Goal: Navigation & Orientation: Understand site structure

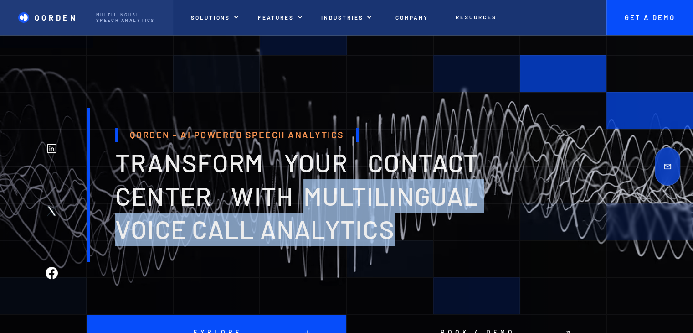
drag, startPoint x: 305, startPoint y: 197, endPoint x: 410, endPoint y: 232, distance: 111.3
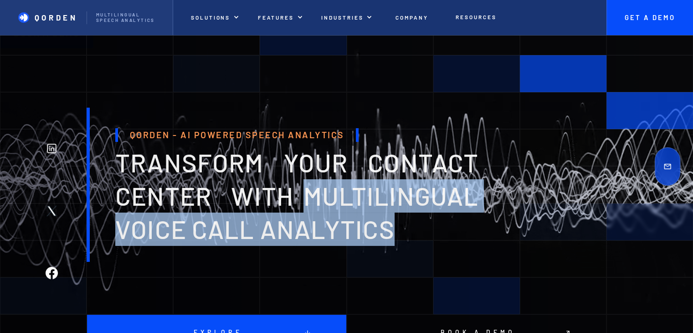
click at [410, 232] on h1 "transform your contact center with multilingual voice Call analytics" at bounding box center [296, 195] width 363 height 99
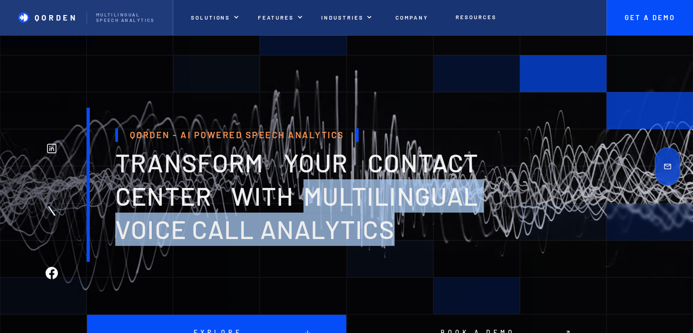
copy span "multilingual voice Call analytics"
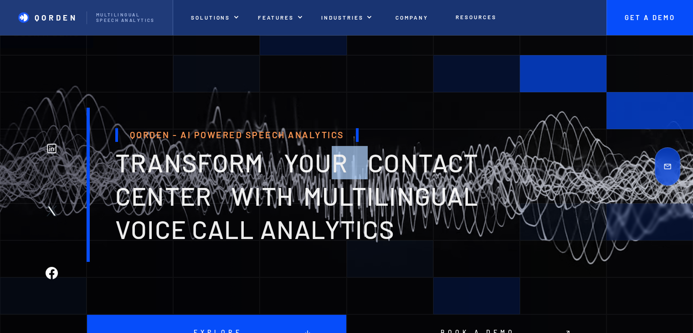
drag, startPoint x: 372, startPoint y: 166, endPoint x: 328, endPoint y: 168, distance: 43.8
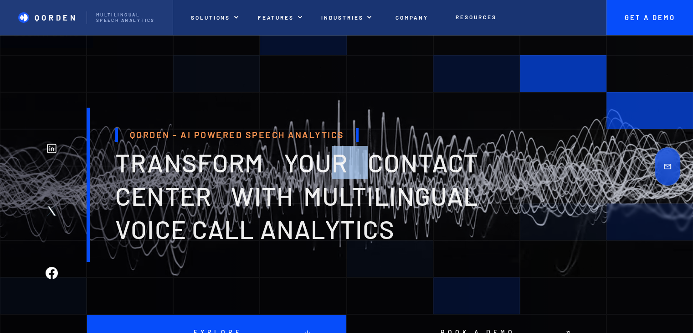
click at [328, 168] on span "transform your contact center with multilingual voice Call analytics" at bounding box center [296, 195] width 363 height 97
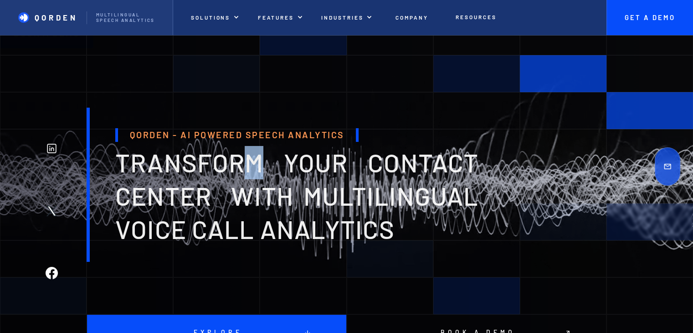
drag, startPoint x: 249, startPoint y: 165, endPoint x: 257, endPoint y: 166, distance: 7.9
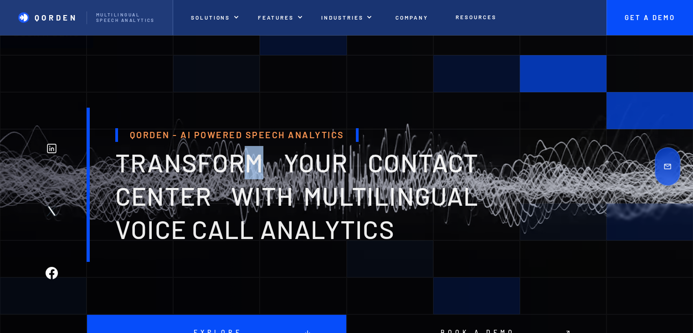
click at [255, 166] on span "transform your contact center with multilingual voice Call analytics" at bounding box center [296, 195] width 363 height 97
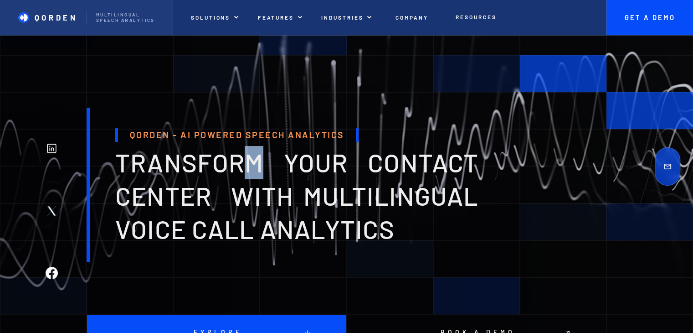
click at [273, 163] on span "transform your contact center with multilingual voice Call analytics" at bounding box center [296, 195] width 363 height 97
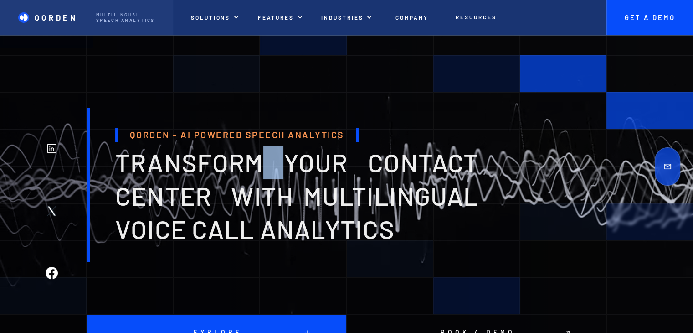
drag, startPoint x: 278, startPoint y: 165, endPoint x: 269, endPoint y: 163, distance: 8.9
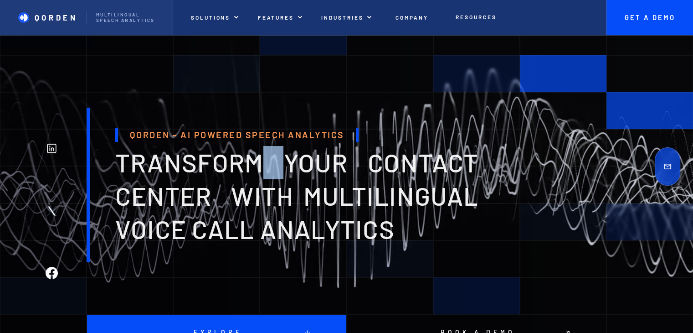
click at [269, 163] on span "transform your contact center with multilingual voice Call analytics" at bounding box center [296, 195] width 363 height 97
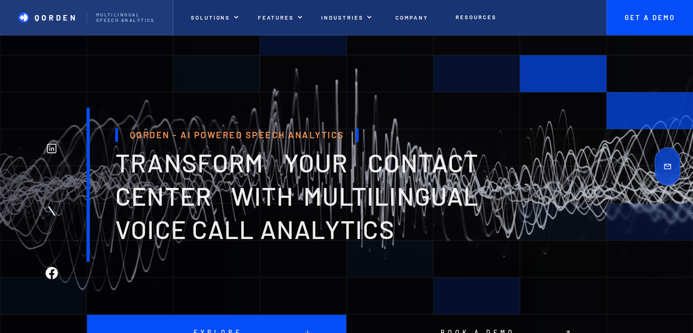
click at [317, 163] on span "transform your contact center with multilingual voice Call analytics" at bounding box center [296, 195] width 363 height 97
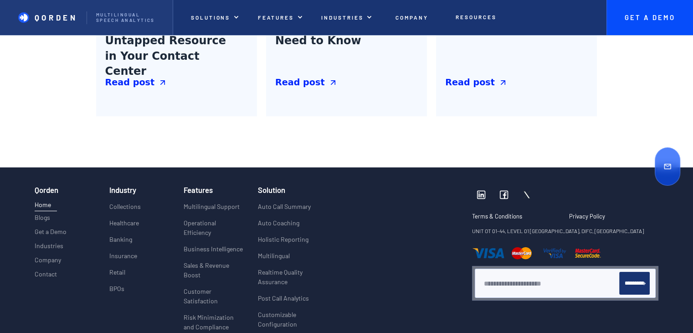
scroll to position [3465, 0]
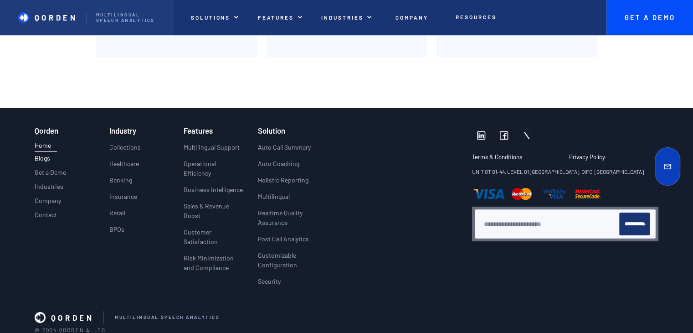
click at [47, 157] on p "Blogs" at bounding box center [43, 159] width 16 height 8
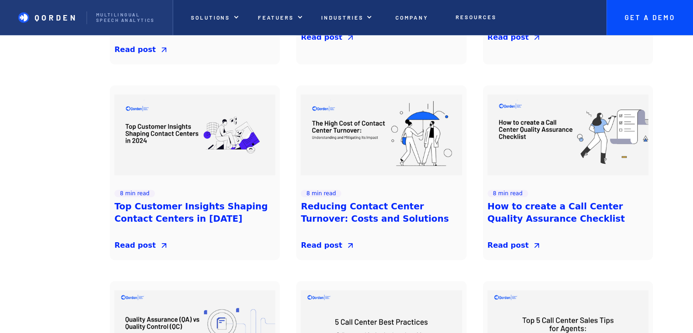
scroll to position [638, 0]
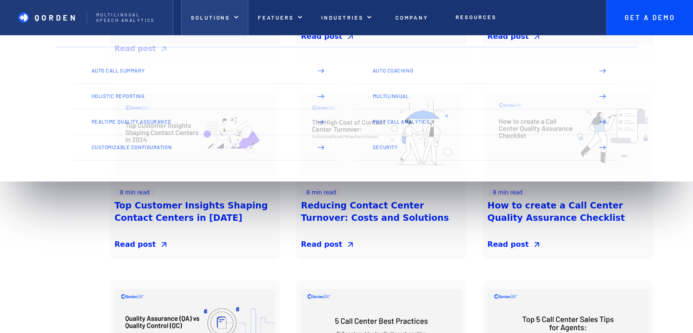
click at [243, 19] on div "Solutions" at bounding box center [214, 17] width 67 height 35
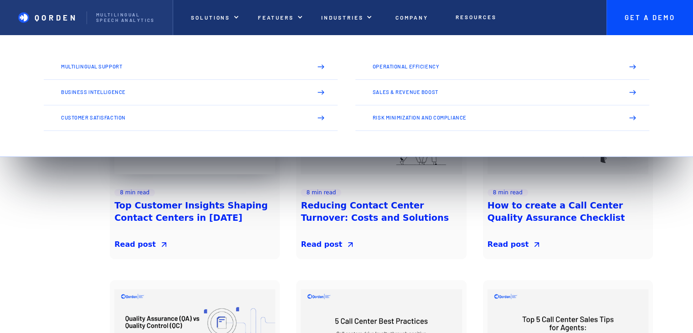
click at [169, 93] on img at bounding box center [194, 133] width 161 height 81
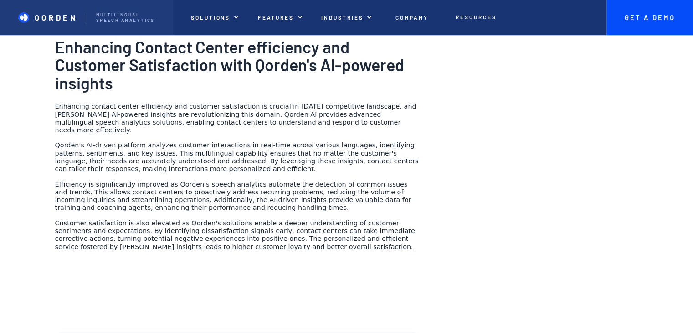
scroll to position [1140, 0]
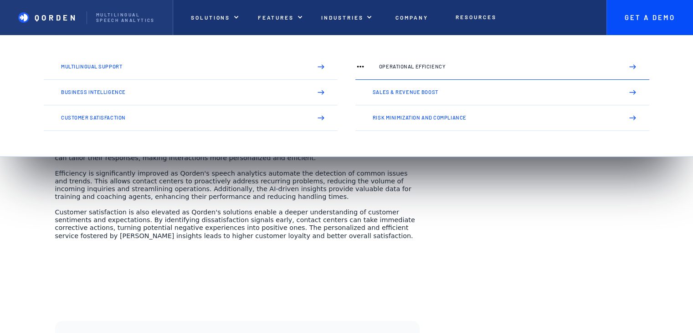
click at [412, 77] on link "Operational Efficiency" at bounding box center [503, 67] width 294 height 26
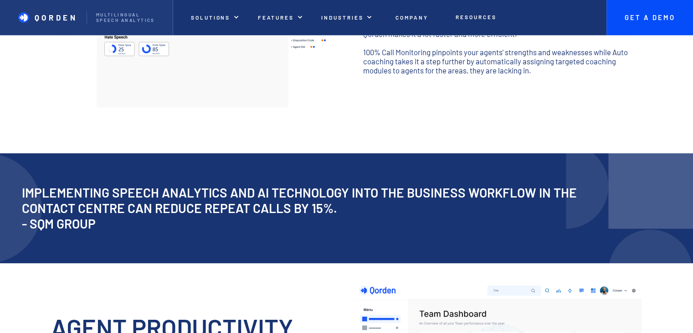
scroll to position [410, 0]
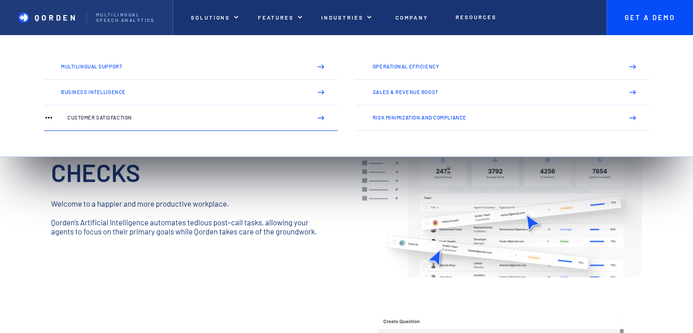
click at [148, 120] on p "Customer Satisfaction" at bounding box center [185, 117] width 237 height 5
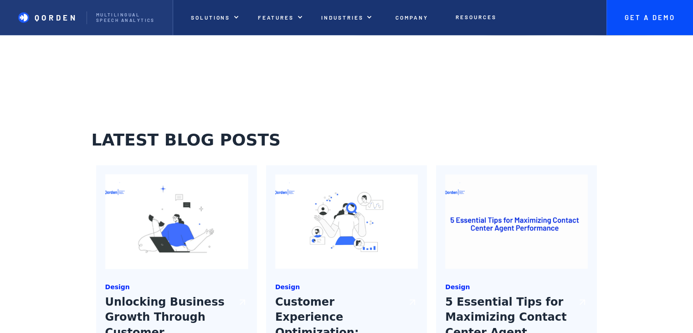
scroll to position [1094, 0]
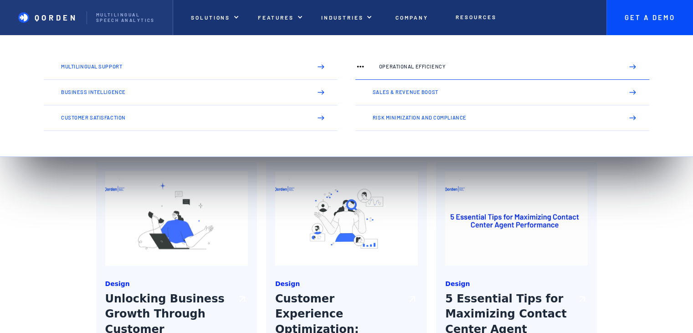
click at [393, 67] on p "Operational Efficiency" at bounding box center [497, 66] width 237 height 5
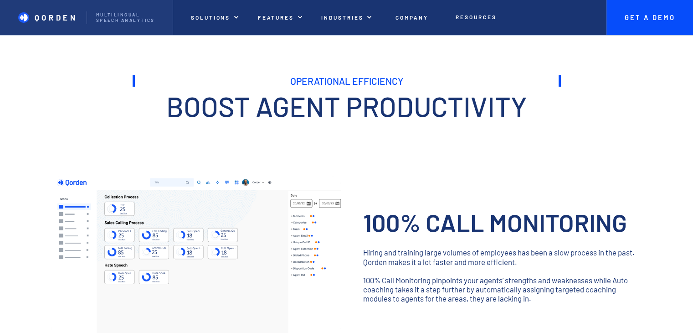
click at [141, 125] on p "‍" at bounding box center [347, 127] width 429 height 10
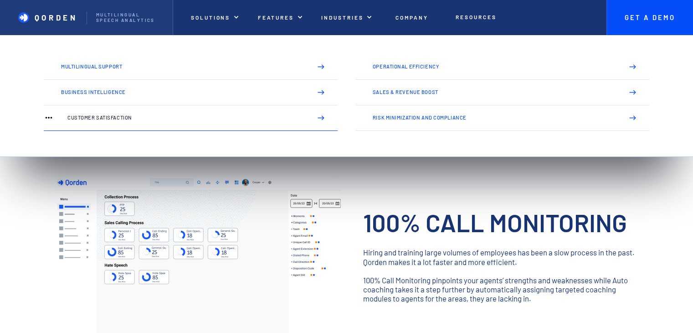
click at [110, 120] on p "Customer Satisfaction" at bounding box center [185, 117] width 237 height 5
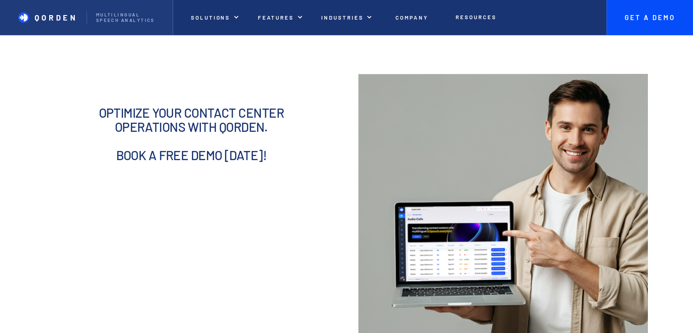
scroll to position [775, 0]
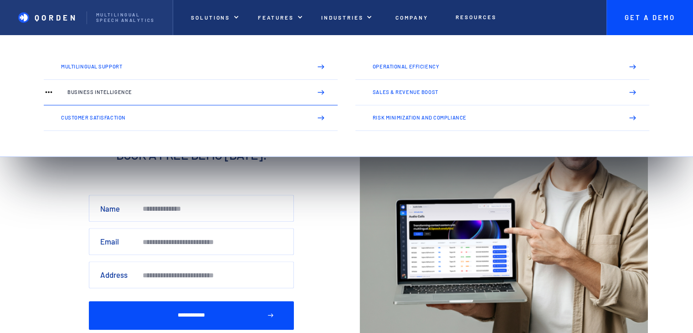
click at [225, 93] on p "Business Intelligence" at bounding box center [185, 91] width 237 height 5
click at [217, 87] on link "Business Intelligence" at bounding box center [191, 93] width 294 height 26
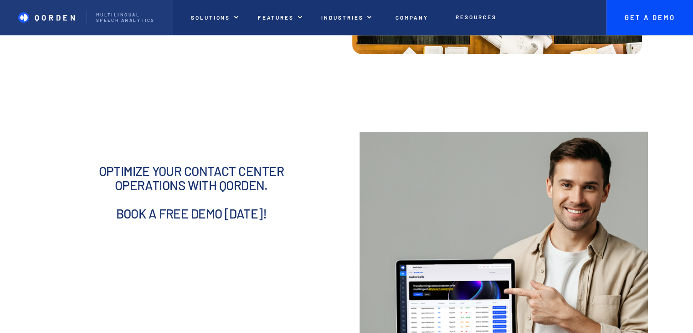
scroll to position [775, 0]
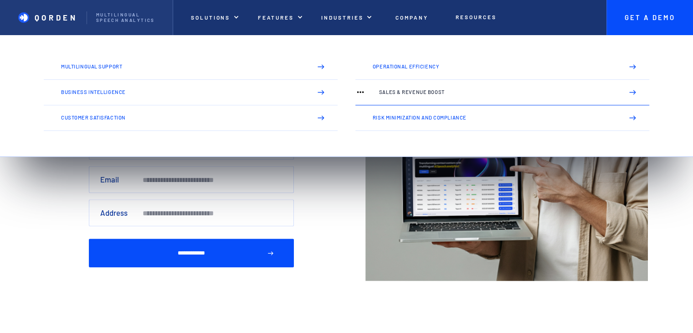
click at [390, 91] on p "Sales & Revenue Boost" at bounding box center [497, 91] width 237 height 5
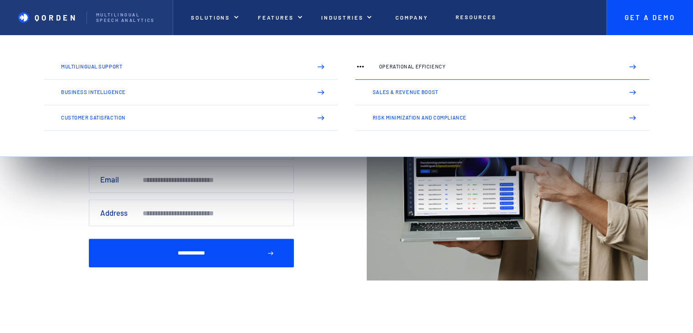
click at [409, 75] on link "Operational Efficiency" at bounding box center [503, 67] width 294 height 26
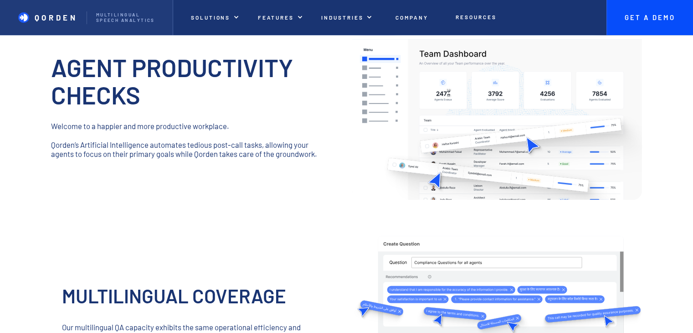
scroll to position [456, 0]
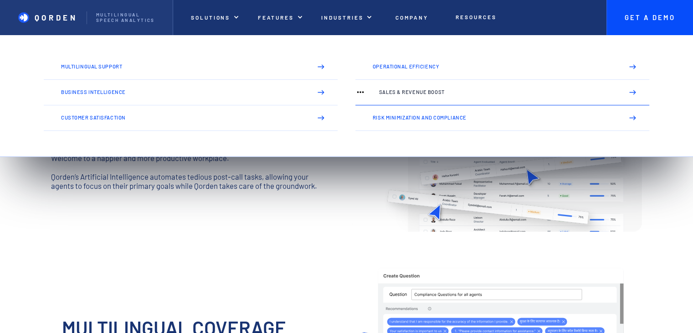
click at [374, 94] on link "Sales & Revenue Boost" at bounding box center [503, 93] width 294 height 26
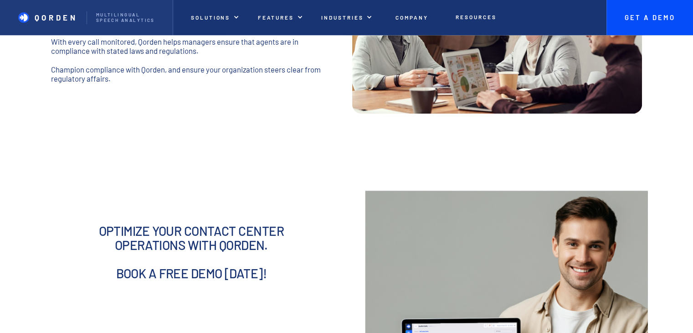
scroll to position [821, 0]
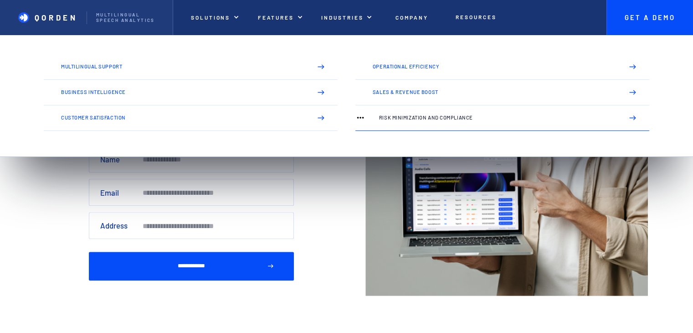
click at [385, 119] on p "Risk Minimization and Compliance" at bounding box center [497, 117] width 237 height 5
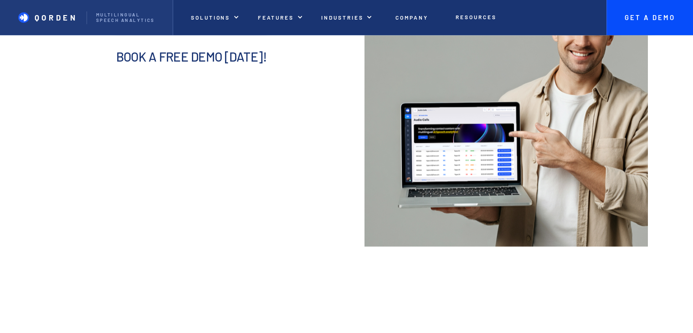
scroll to position [912, 0]
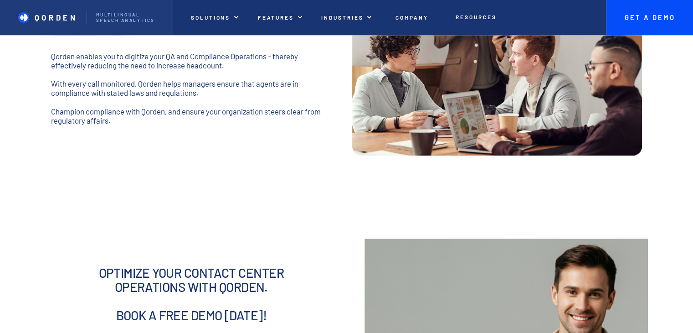
scroll to position [593, 0]
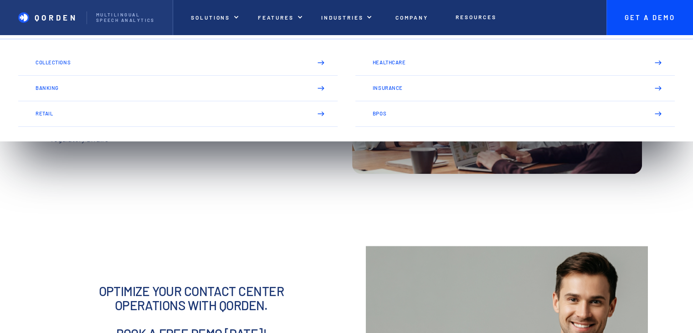
drag, startPoint x: 355, startPoint y: 26, endPoint x: 347, endPoint y: 44, distance: 19.2
click at [347, 35] on div "Industries Our realized projects Your home could be a piece of art that is reme…" at bounding box center [347, 17] width 70 height 35
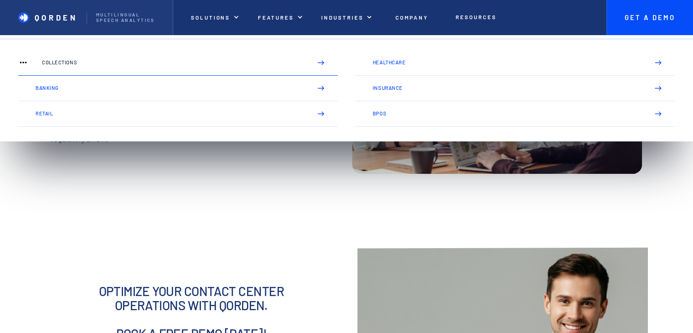
click at [102, 68] on link "Collections" at bounding box center [178, 63] width 320 height 26
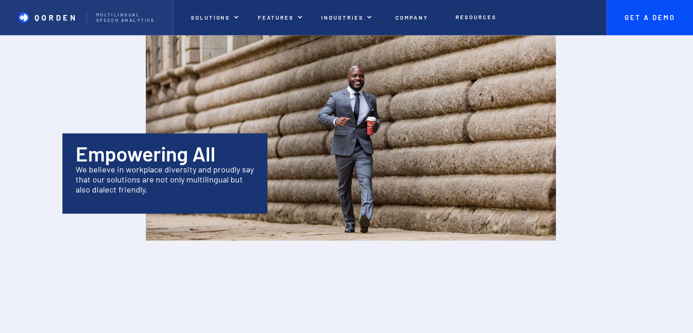
scroll to position [1459, 0]
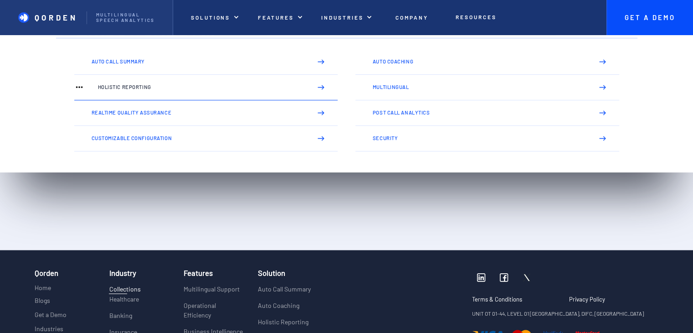
click at [202, 97] on link "Holistic Reporting" at bounding box center [206, 88] width 264 height 26
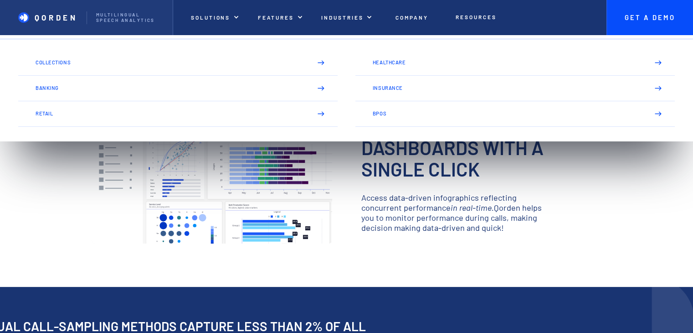
scroll to position [137, 0]
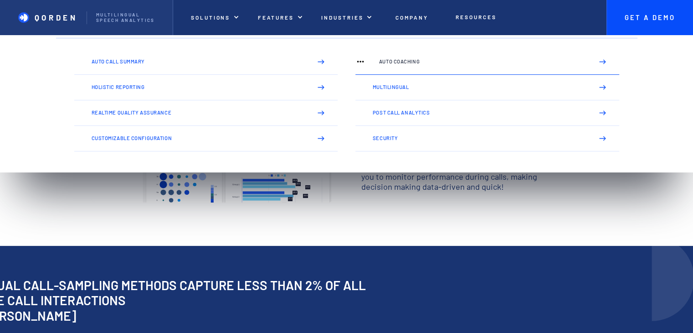
click at [385, 69] on link "Auto Coaching" at bounding box center [488, 62] width 264 height 26
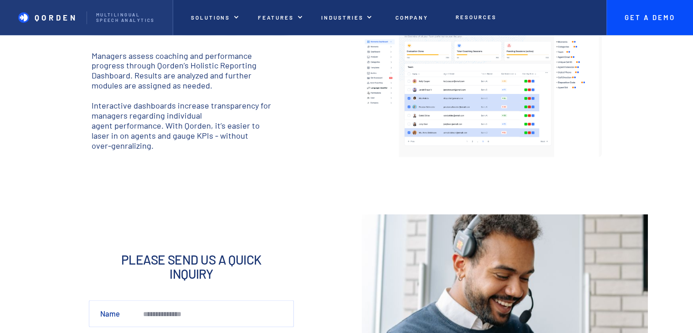
scroll to position [456, 0]
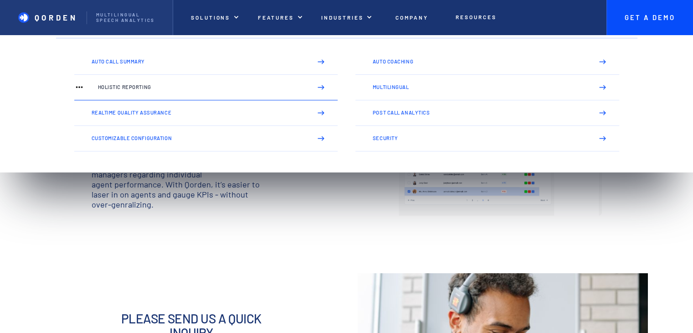
click at [164, 89] on p "Holistic Reporting" at bounding box center [201, 86] width 207 height 5
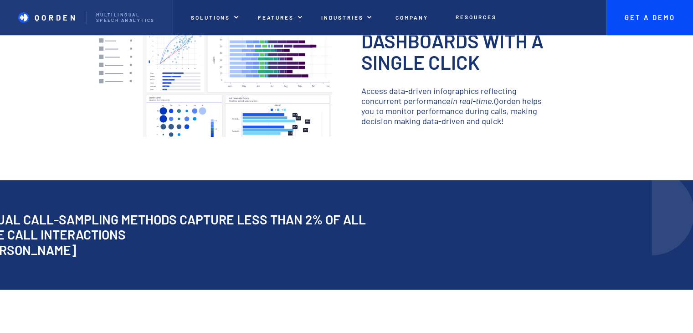
scroll to position [274, 0]
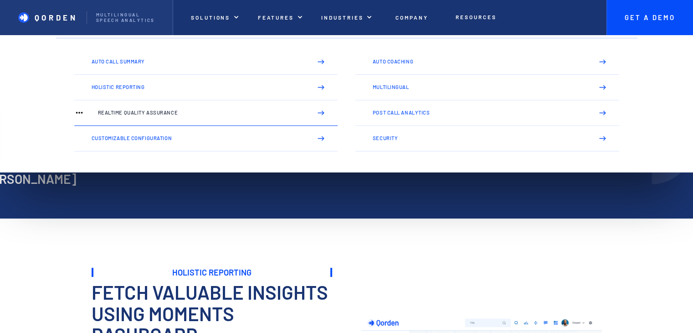
click at [184, 112] on p "Realtime Quality Assurance" at bounding box center [201, 112] width 207 height 5
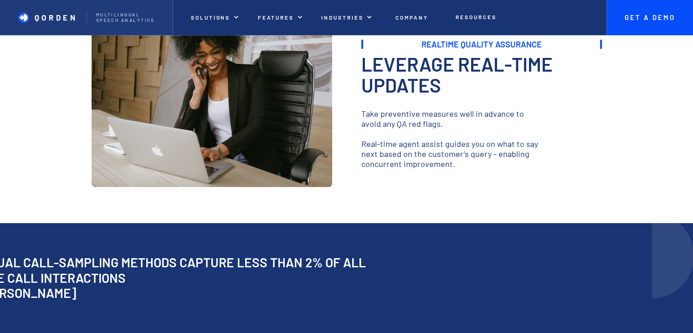
scroll to position [91, 0]
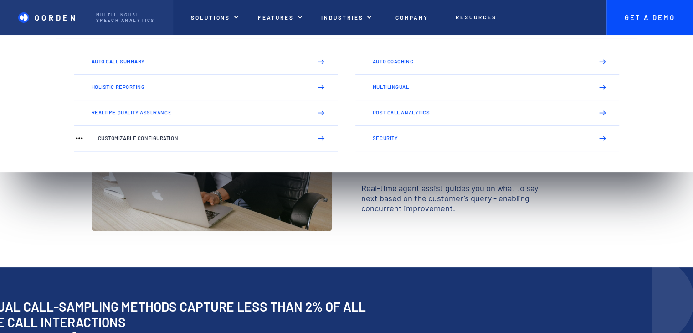
click at [138, 132] on link "Customizable Configuration" at bounding box center [206, 139] width 264 height 26
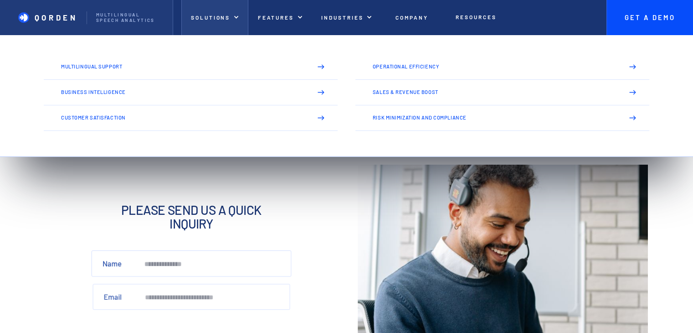
scroll to position [729, 0]
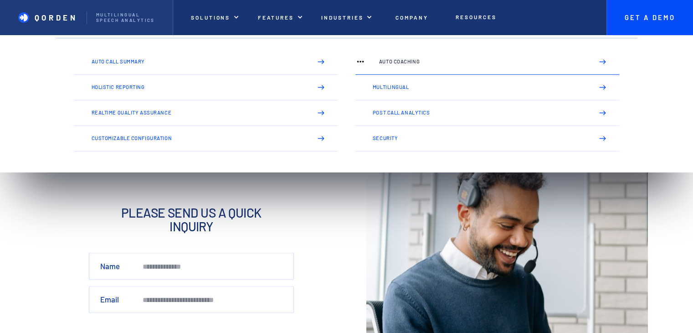
click at [397, 67] on link "Auto Coaching" at bounding box center [488, 62] width 264 height 26
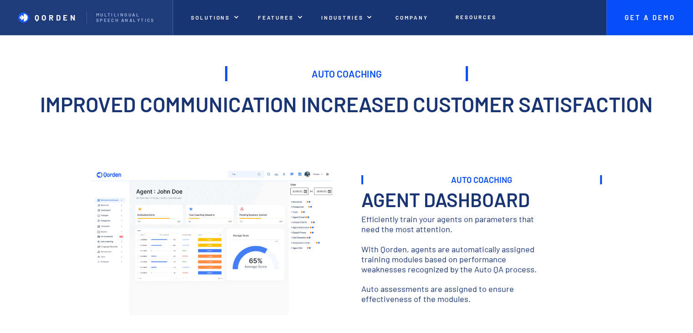
drag, startPoint x: 529, startPoint y: 2, endPoint x: 444, endPoint y: 149, distance: 169.1
click at [444, 149] on div "IMPROVED COMMUNICATION INCREASED CUSTOMER SATISFACTION" at bounding box center [346, 113] width 693 height 125
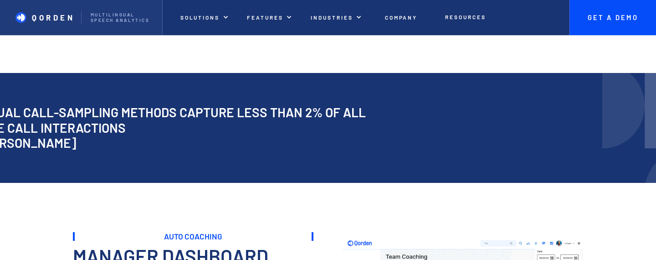
scroll to position [274, 0]
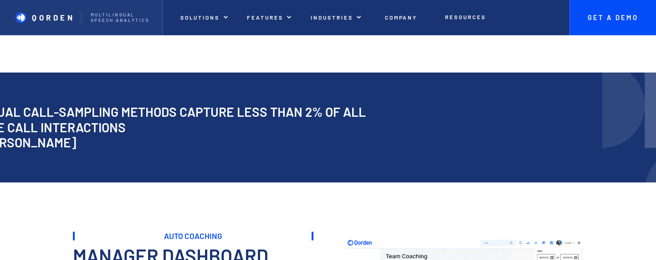
click at [498, 125] on div "manual call-sampling methods capture less than 2% of all voice call interaction…" at bounding box center [376, 128] width 880 height 92
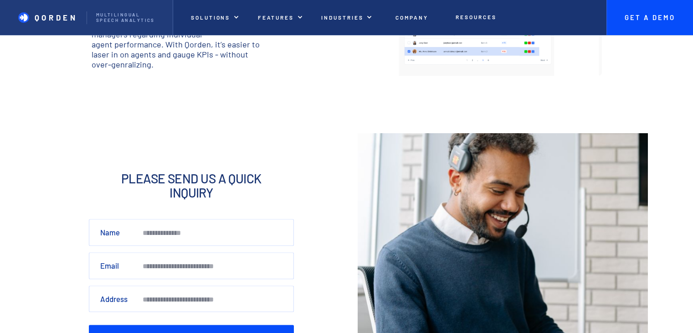
scroll to position [604, 0]
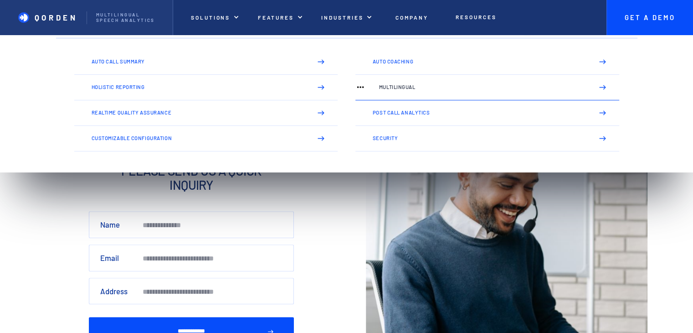
click at [388, 92] on link "Multilingual" at bounding box center [488, 88] width 264 height 26
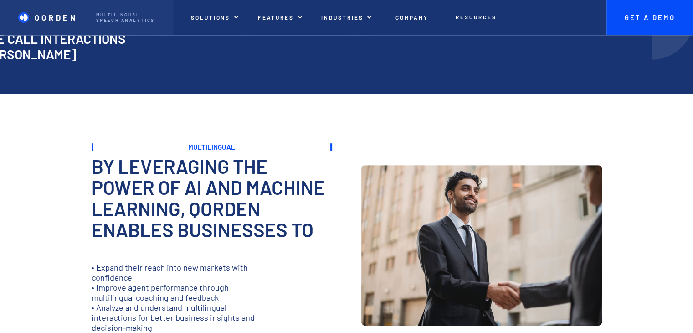
scroll to position [456, 0]
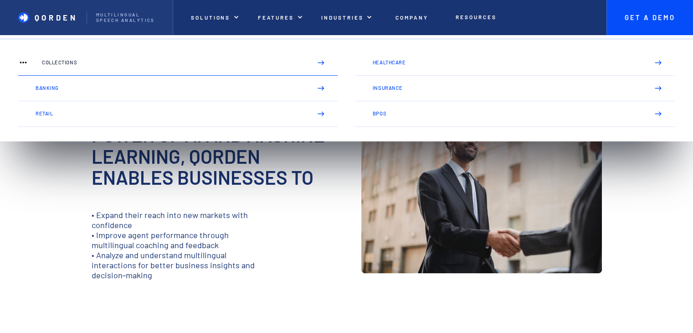
click at [215, 62] on p "Collections" at bounding box center [173, 62] width 263 height 5
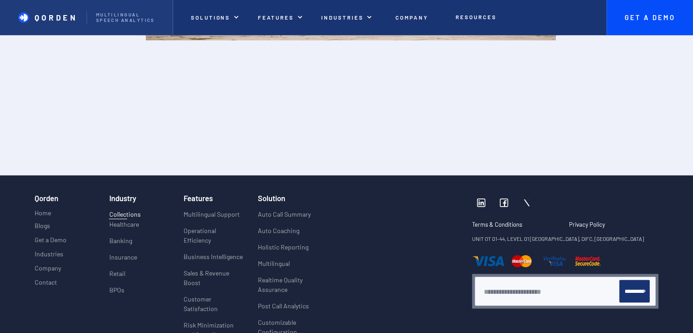
scroll to position [1550, 0]
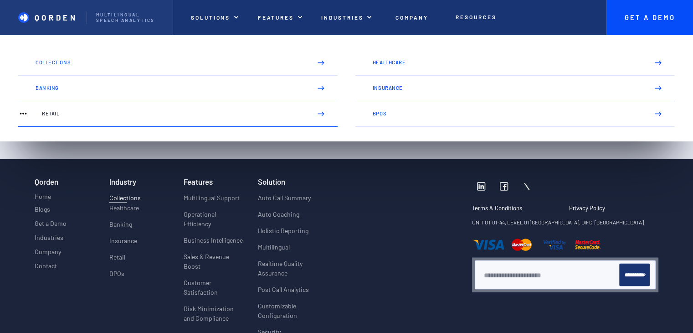
click at [176, 114] on p "Retail" at bounding box center [173, 113] width 263 height 5
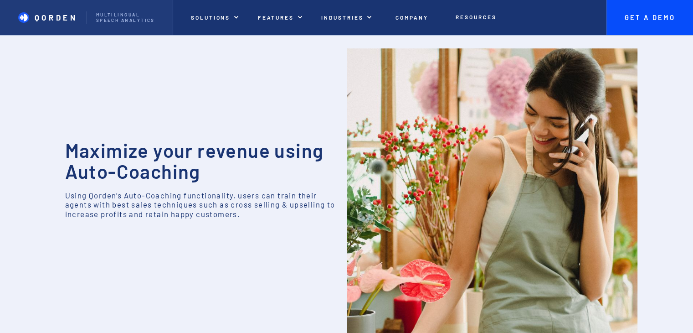
scroll to position [775, 0]
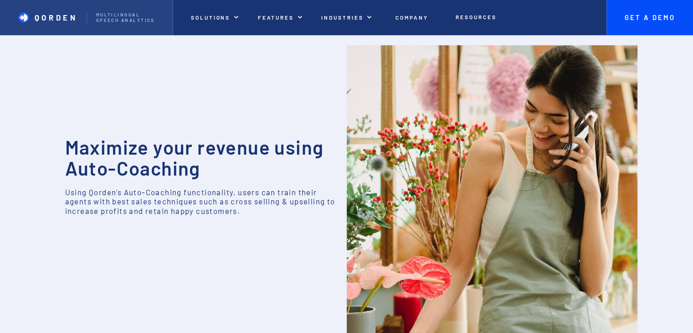
click at [45, 23] on link "Qorden Multilingual Speech analytics" at bounding box center [86, 17] width 173 height 35
